Goal: Communication & Community: Answer question/provide support

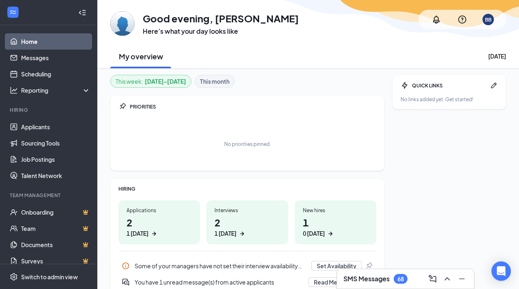
click at [383, 286] on div "SMS Messages 68" at bounding box center [405, 278] width 137 height 19
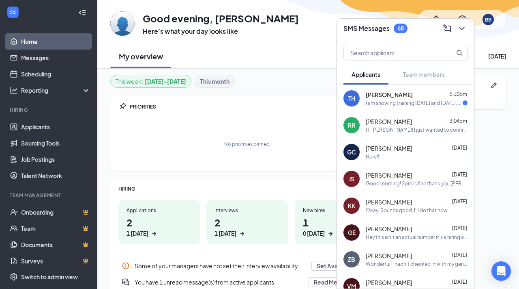
click at [394, 100] on div "I am showing training [DATE] and [DATE], but nothing [DATE] or [DATE]. Did you …" at bounding box center [414, 102] width 97 height 7
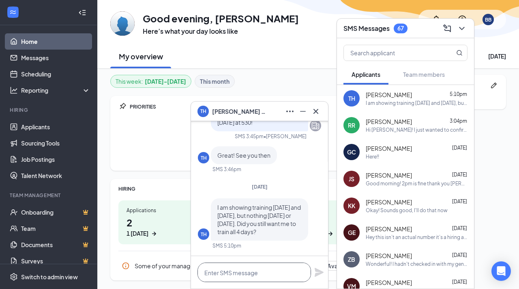
click at [237, 273] on textarea at bounding box center [255, 271] width 114 height 19
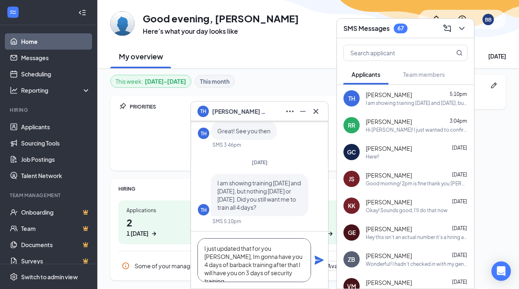
type textarea "I just updated that for you [PERSON_NAME], Im gonna have you 4 days of barback …"
click at [317, 260] on icon "Plane" at bounding box center [319, 259] width 9 height 9
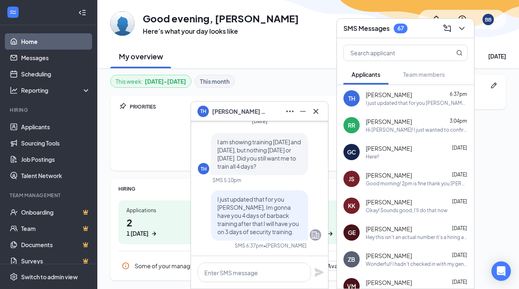
scroll to position [24, 0]
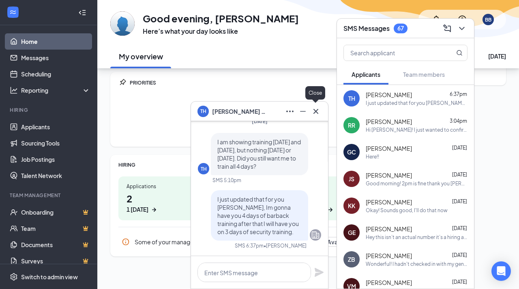
click at [317, 112] on icon "Cross" at bounding box center [316, 110] width 5 height 5
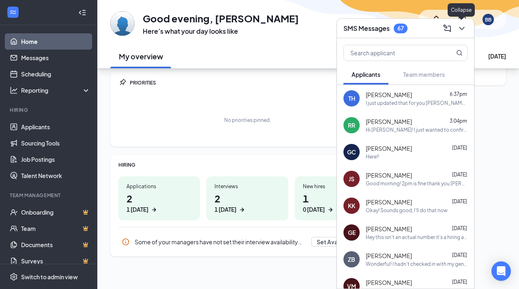
click at [462, 30] on icon "ChevronDown" at bounding box center [461, 28] width 5 height 3
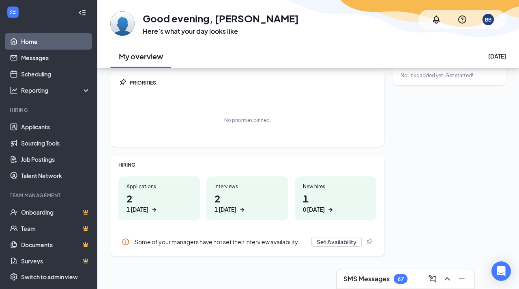
click at [134, 197] on h1 "2 1 [DATE]" at bounding box center [159, 202] width 65 height 22
